Goal: Transaction & Acquisition: Book appointment/travel/reservation

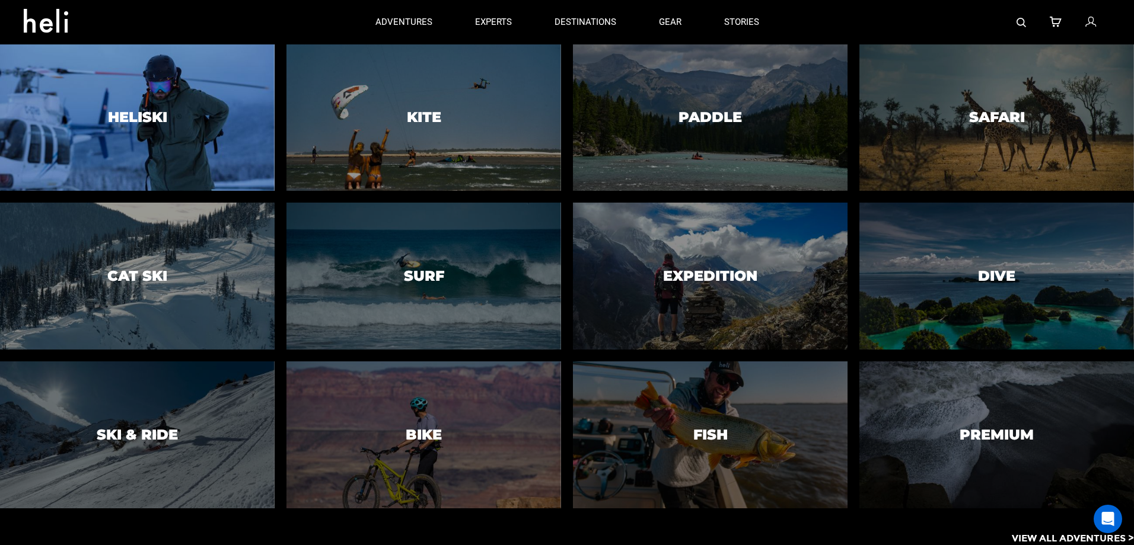
click at [155, 119] on h3 "Heliski" at bounding box center [137, 117] width 59 height 15
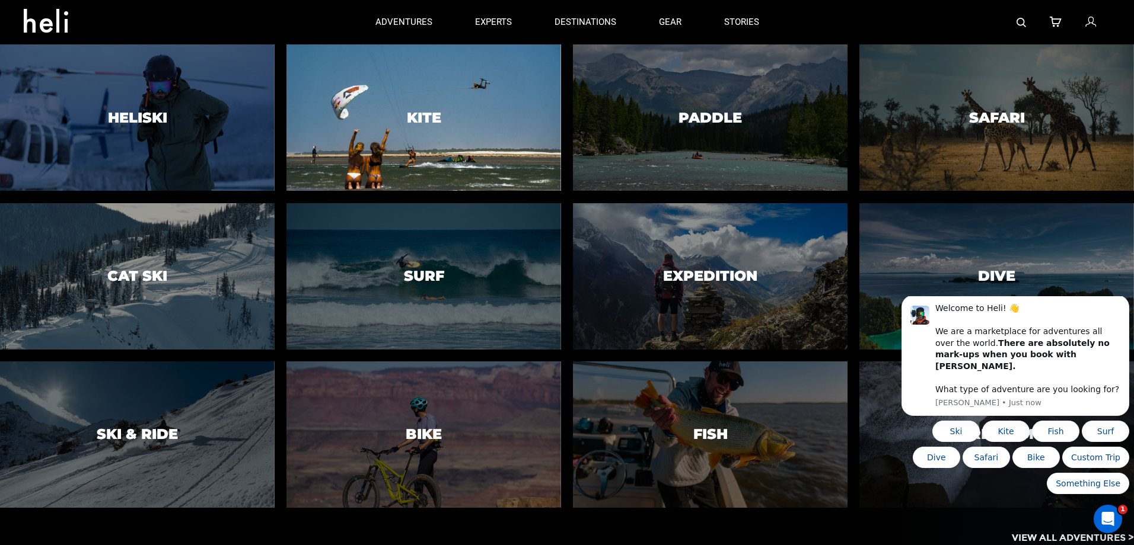
click at [420, 119] on h3 "Kite" at bounding box center [424, 117] width 34 height 15
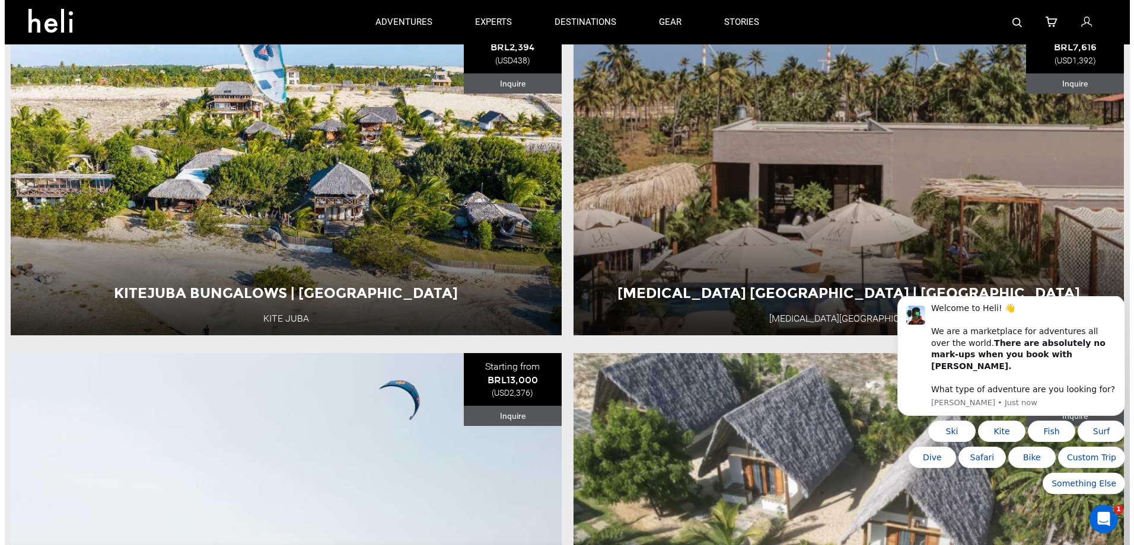
scroll to position [1810, 0]
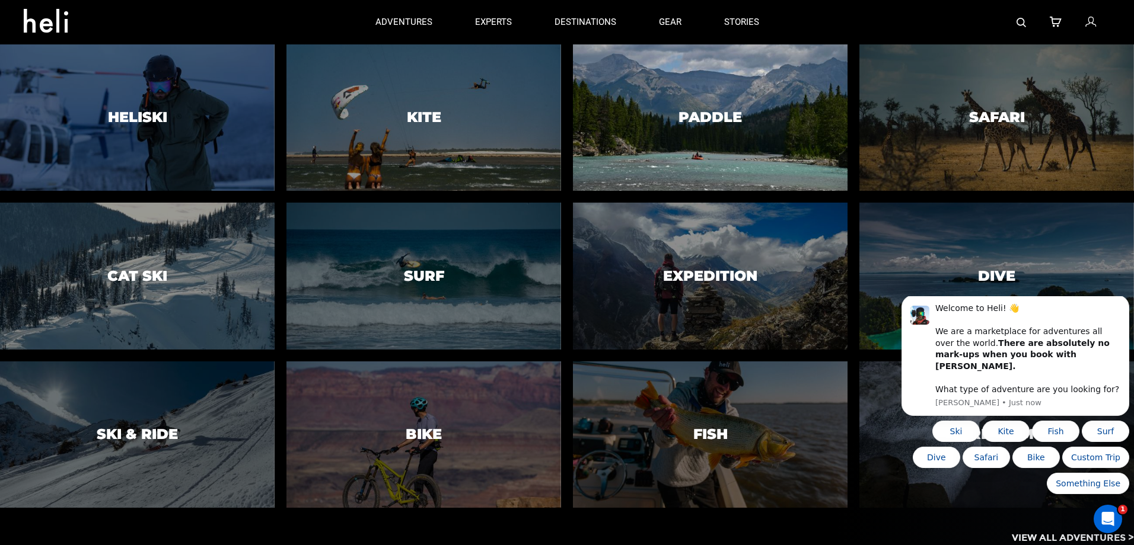
click at [665, 152] on div at bounding box center [710, 117] width 280 height 149
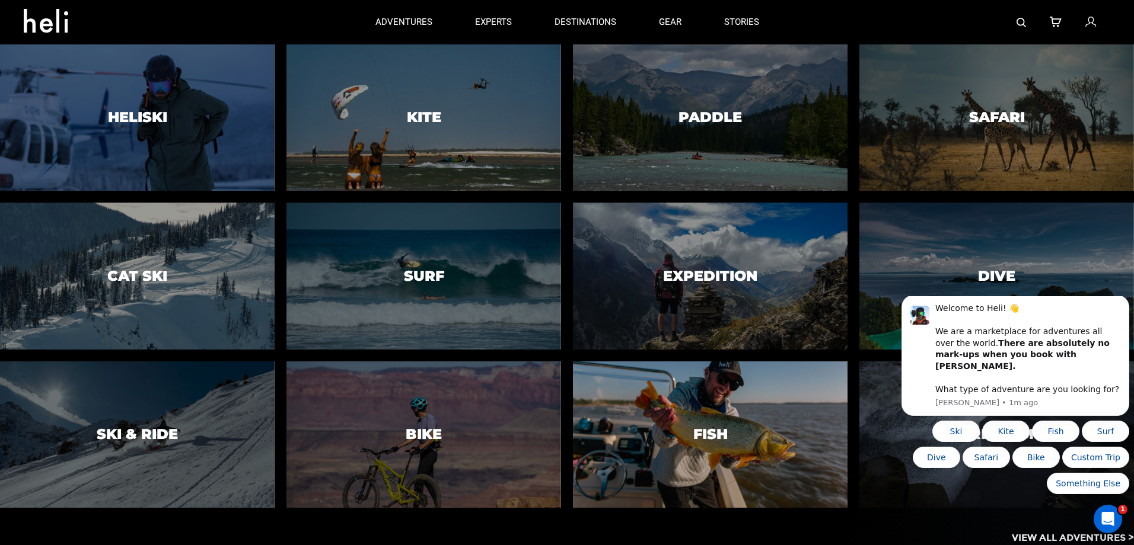
click at [659, 414] on div at bounding box center [710, 434] width 280 height 149
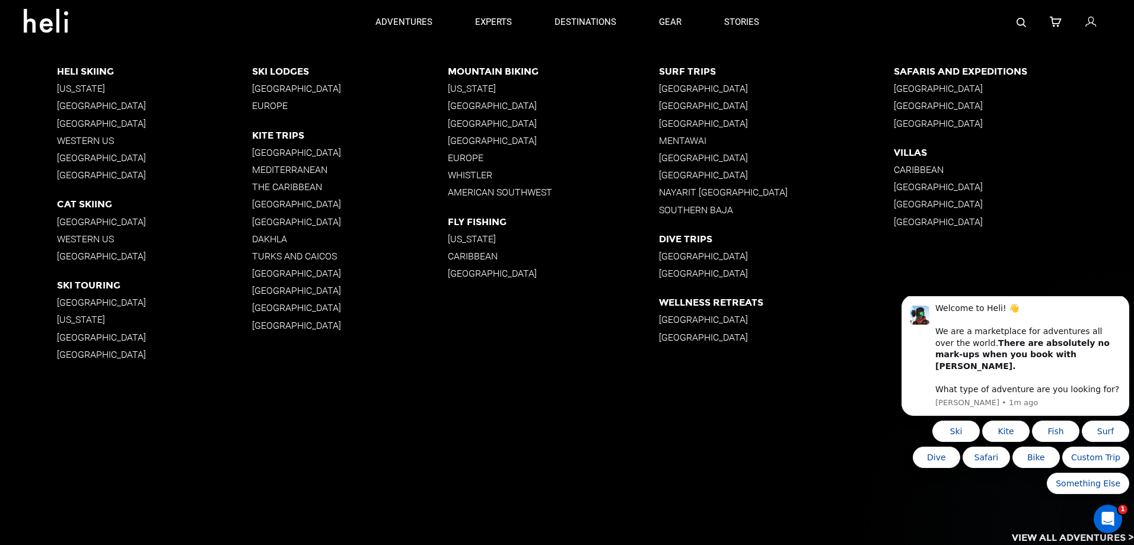
click at [79, 240] on p "Western US" at bounding box center [155, 239] width 196 height 11
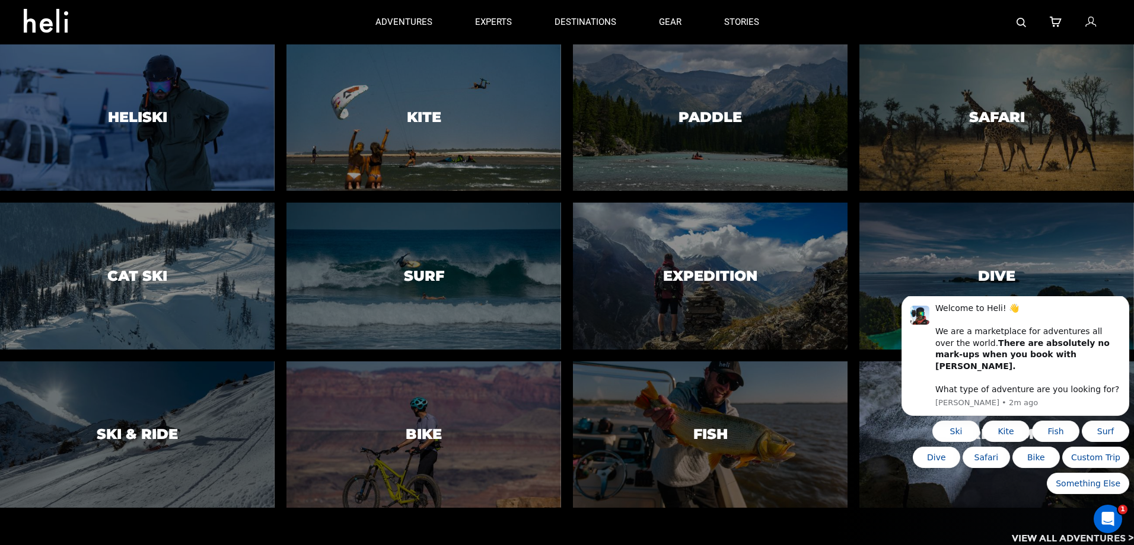
click at [183, 138] on div at bounding box center [137, 117] width 280 height 149
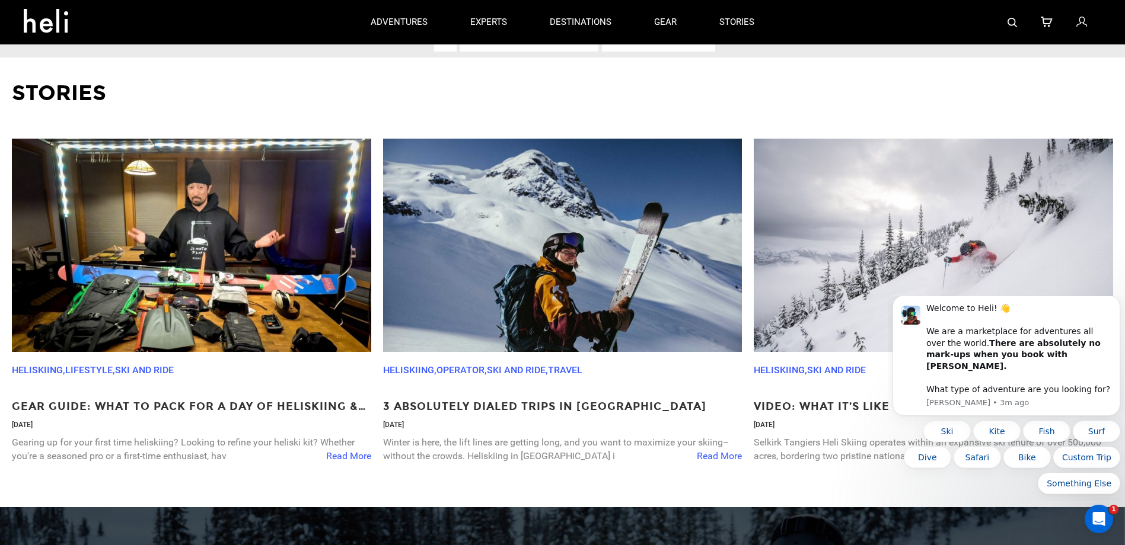
scroll to position [4150, 0]
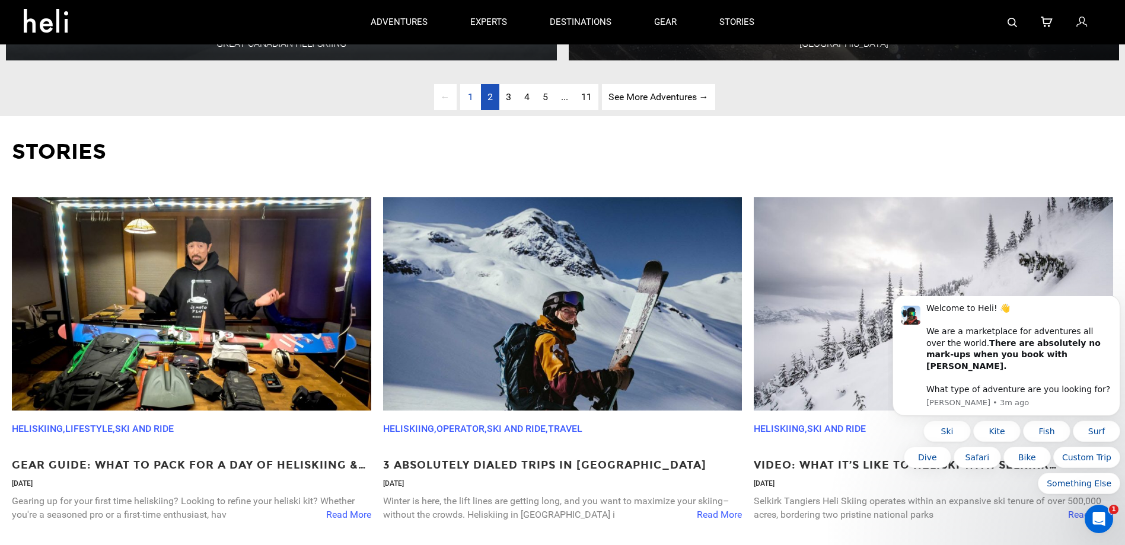
click at [494, 111] on link "page 2" at bounding box center [490, 97] width 18 height 27
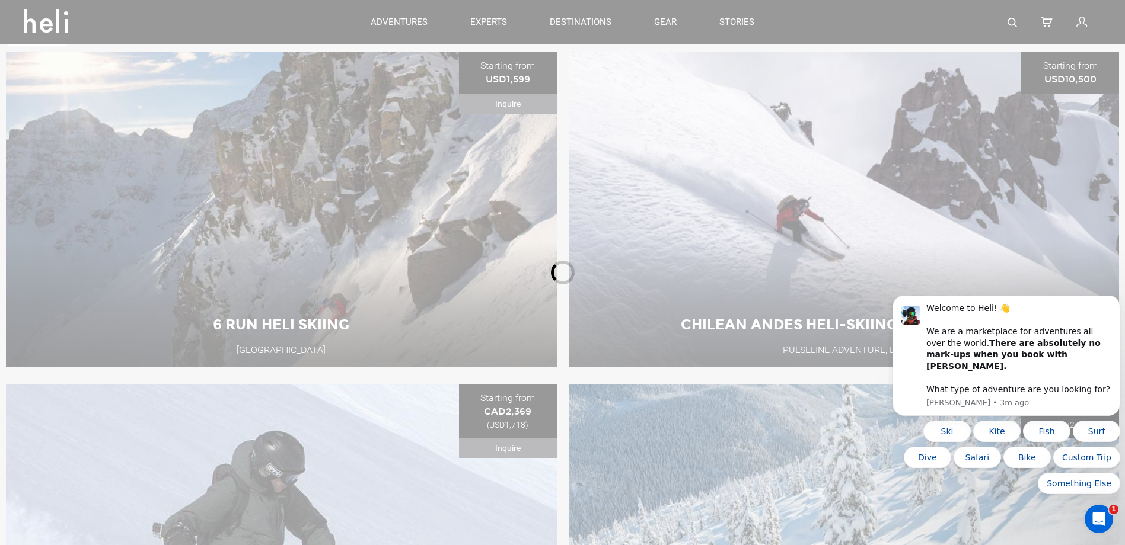
scroll to position [512, 0]
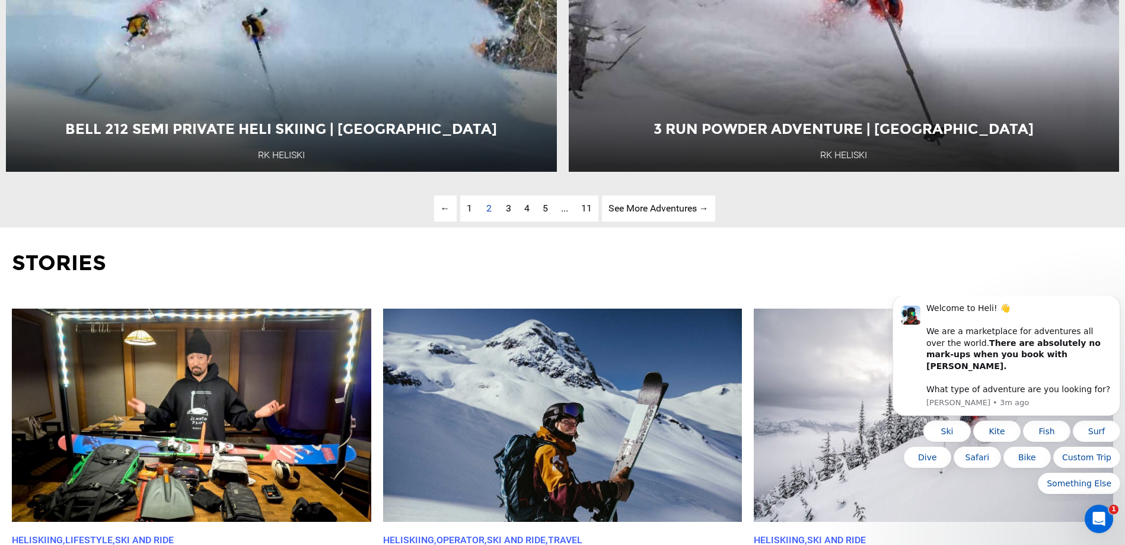
scroll to position [4069, 0]
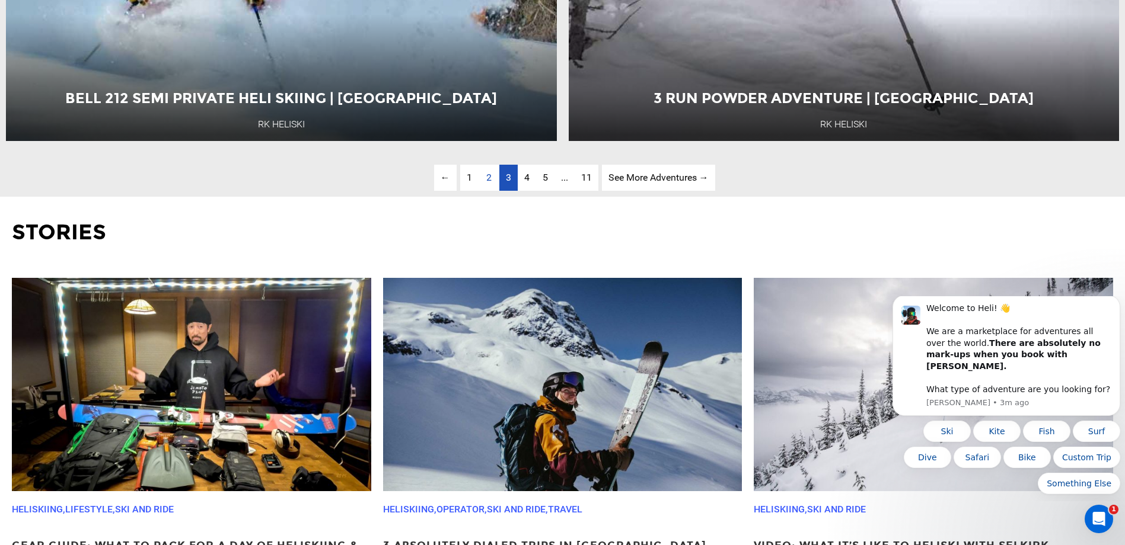
click at [509, 183] on span "3" at bounding box center [508, 177] width 5 height 11
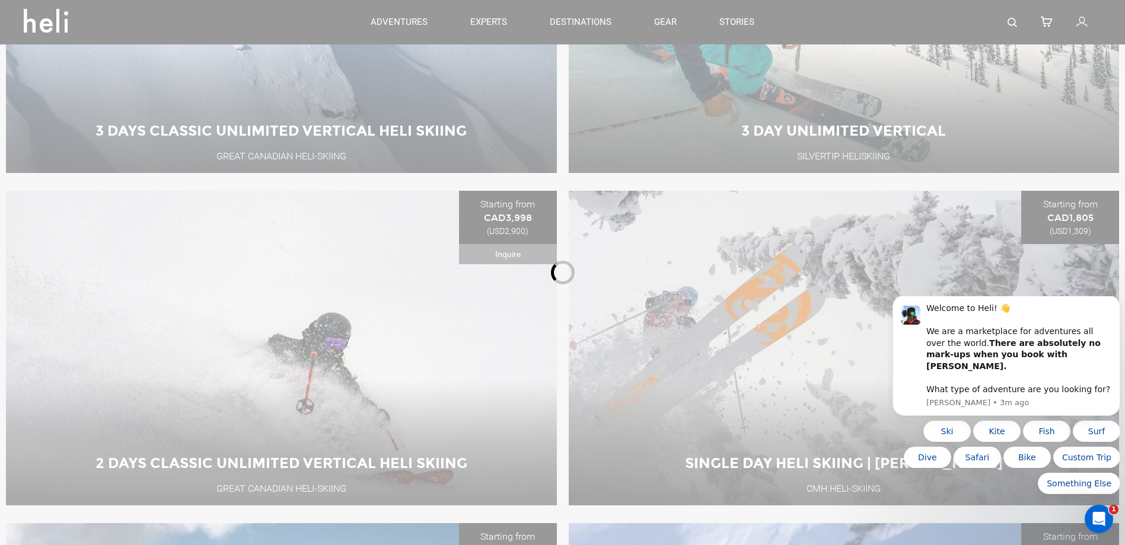
scroll to position [512, 0]
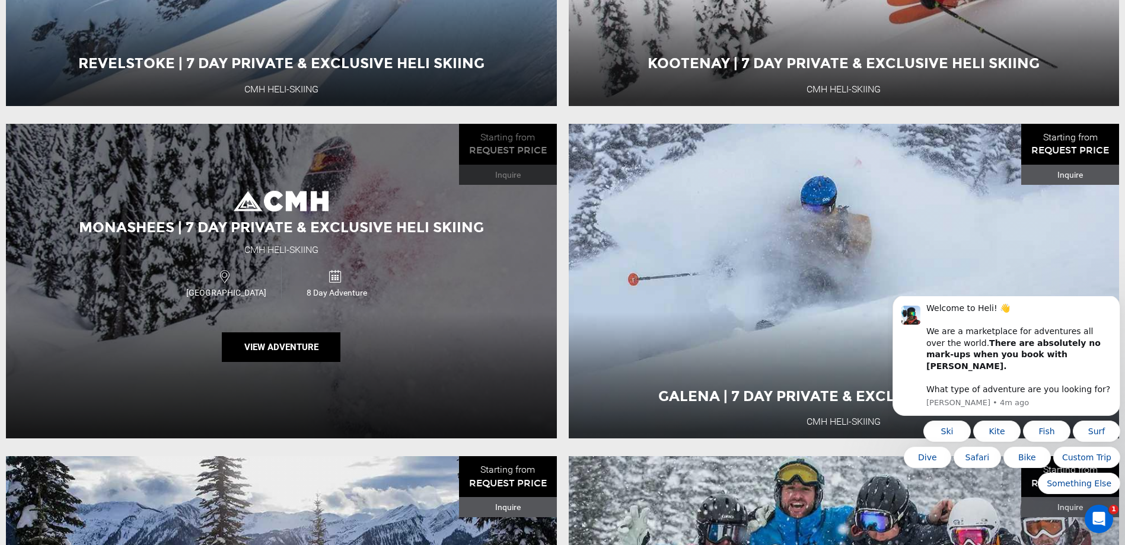
scroll to position [2113, 0]
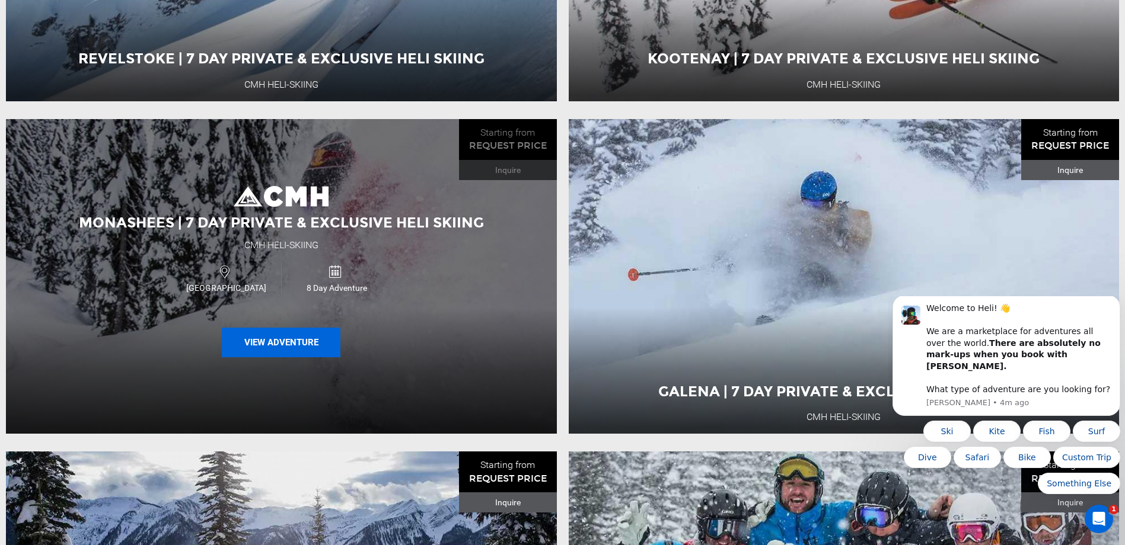
click at [279, 357] on button "View Adventure" at bounding box center [281, 343] width 119 height 30
